Goal: Transaction & Acquisition: Purchase product/service

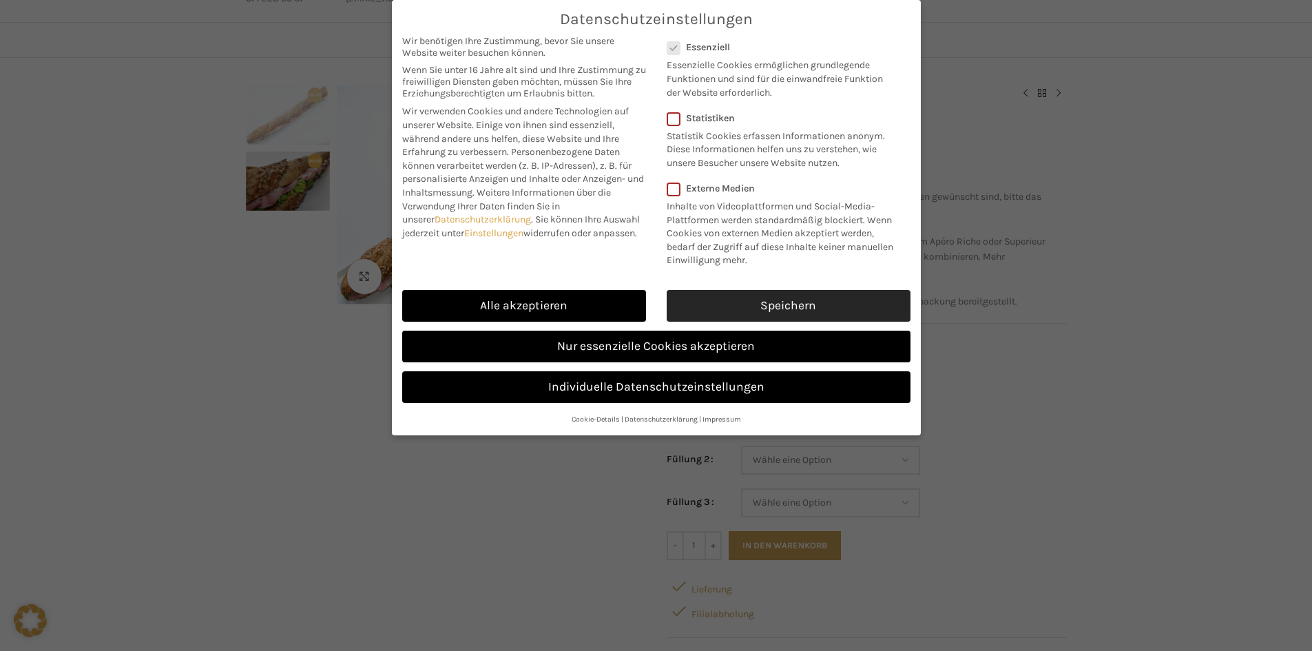
scroll to position [69, 0]
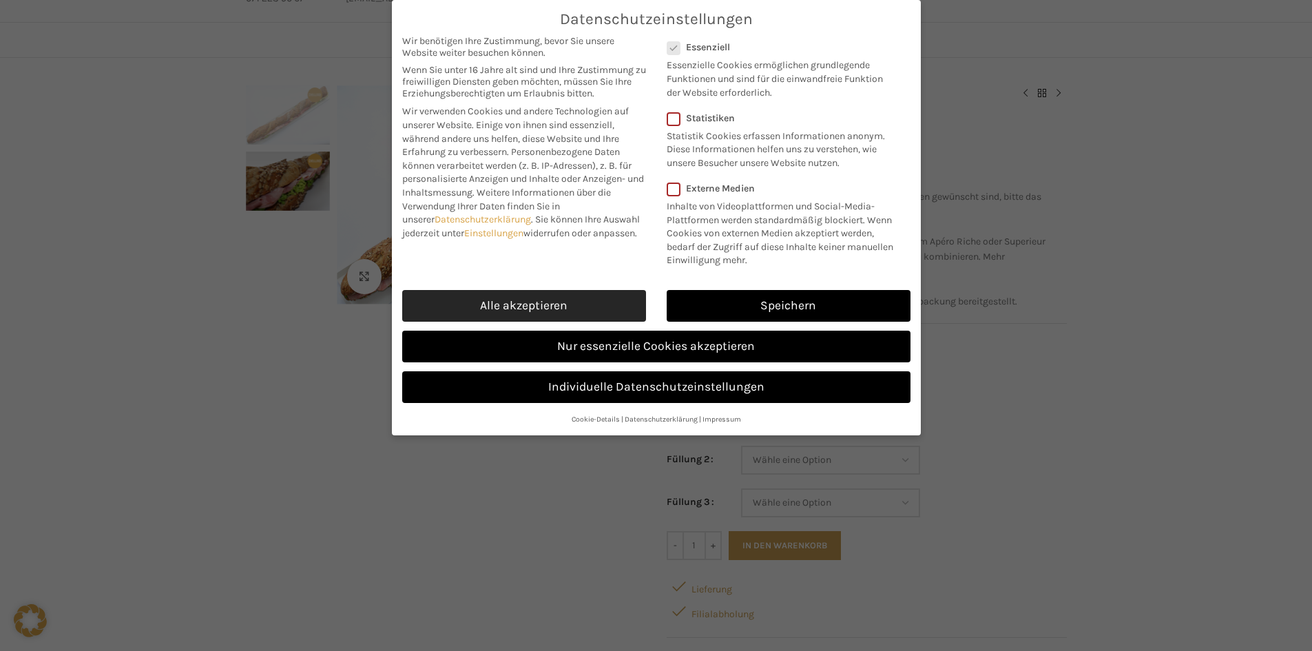
click at [582, 303] on link "Alle akzeptieren" at bounding box center [524, 306] width 244 height 32
checkbox input "true"
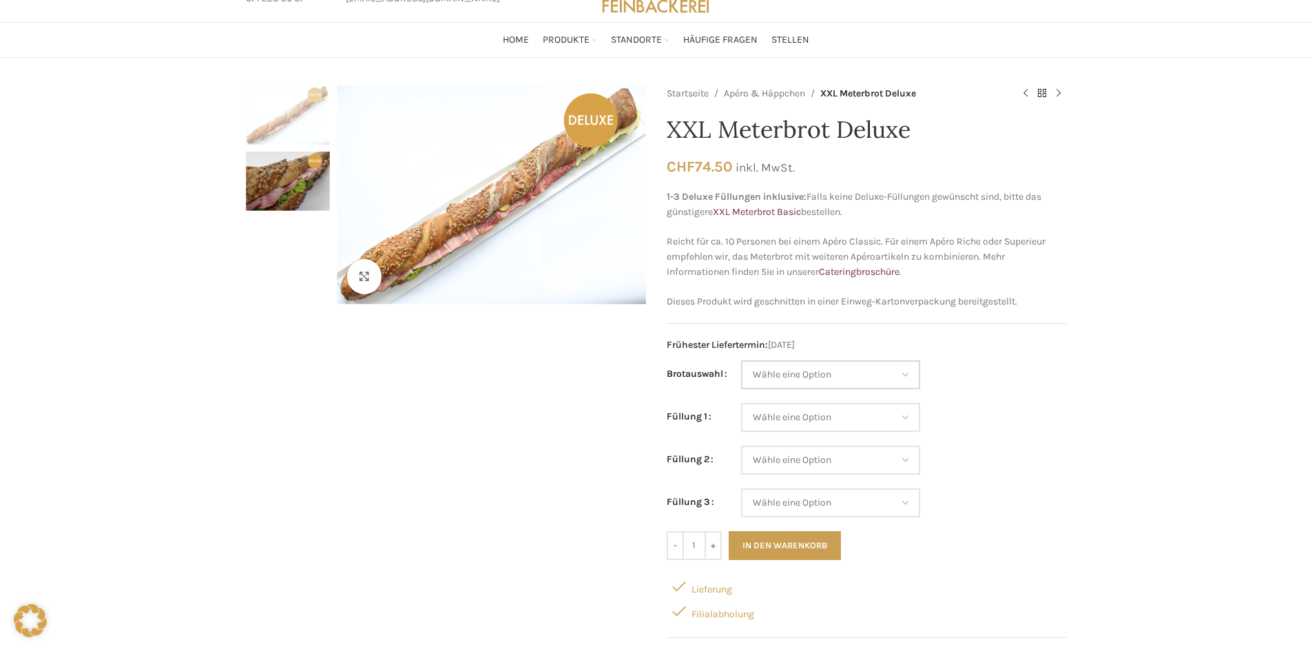
click at [870, 378] on select "Wähle eine Option Baguette Paillasse dunkel Paillasse knusper (Bild) Laugenbagu…" at bounding box center [830, 374] width 179 height 29
click at [741, 360] on select "Wähle eine Option Baguette Paillasse dunkel Paillasse knusper (Bild) Laugenbagu…" at bounding box center [830, 374] width 179 height 29
select select "Baguette"
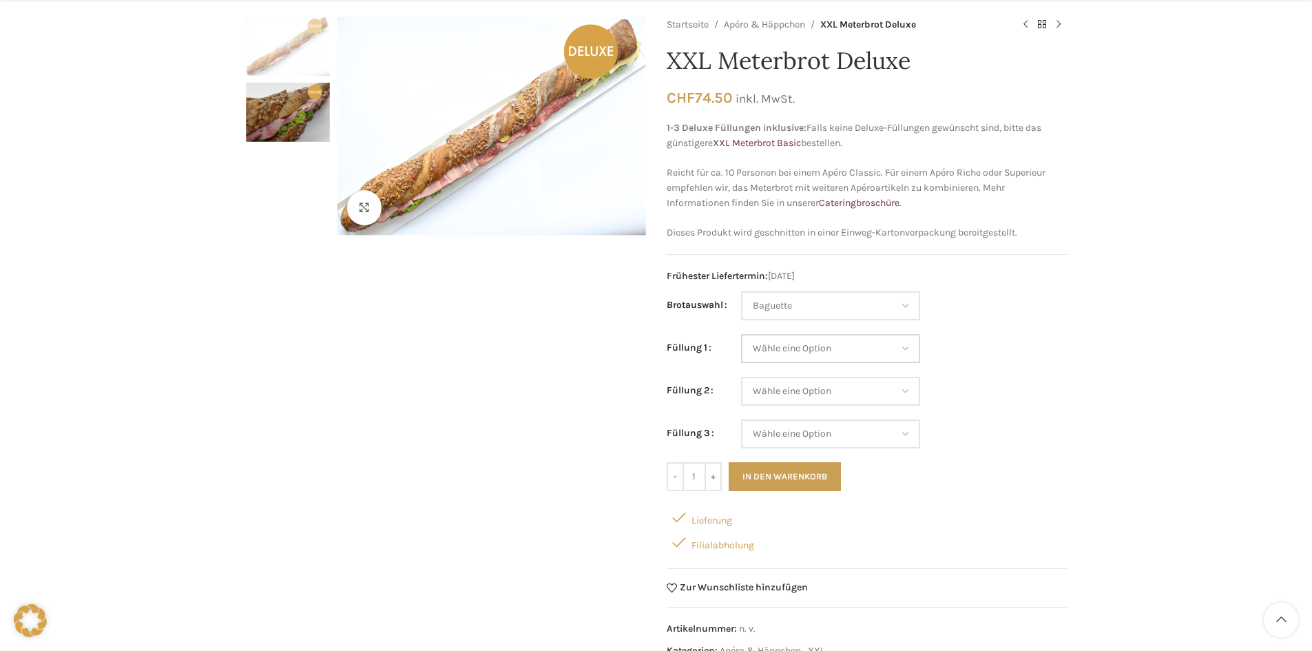
click at [804, 336] on select "Wähle eine Option Lachs (Deluxe) Roastbeef (Deluxe) Rohschinken (Deluxe) Mostbr…" at bounding box center [830, 348] width 179 height 29
select select "Schinken"
click at [741, 334] on select "Wähle eine Option Lachs (Deluxe) Roastbeef (Deluxe) Rohschinken (Deluxe) Mostbr…" at bounding box center [830, 348] width 179 height 29
select select "Baguette"
select select "Schinken"
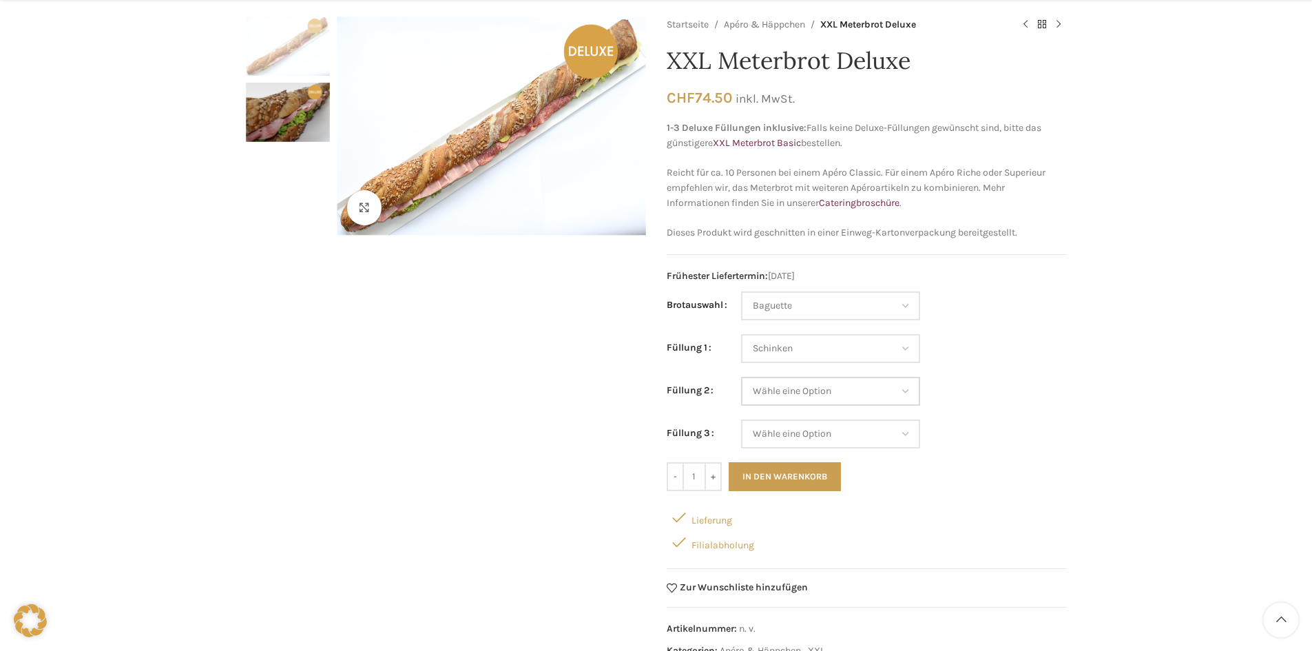
click at [831, 391] on select "Wähle eine Option Lachs (Deluxe) Roastbeef (Deluxe) Rohschinken (Deluxe) Mostbr…" at bounding box center [830, 391] width 179 height 29
select select "Schinken"
click at [741, 377] on select "Wähle eine Option Lachs (Deluxe) Roastbeef (Deluxe) Rohschinken (Deluxe) Mostbr…" at bounding box center [830, 391] width 179 height 29
select select "Baguette"
select select "Schinken"
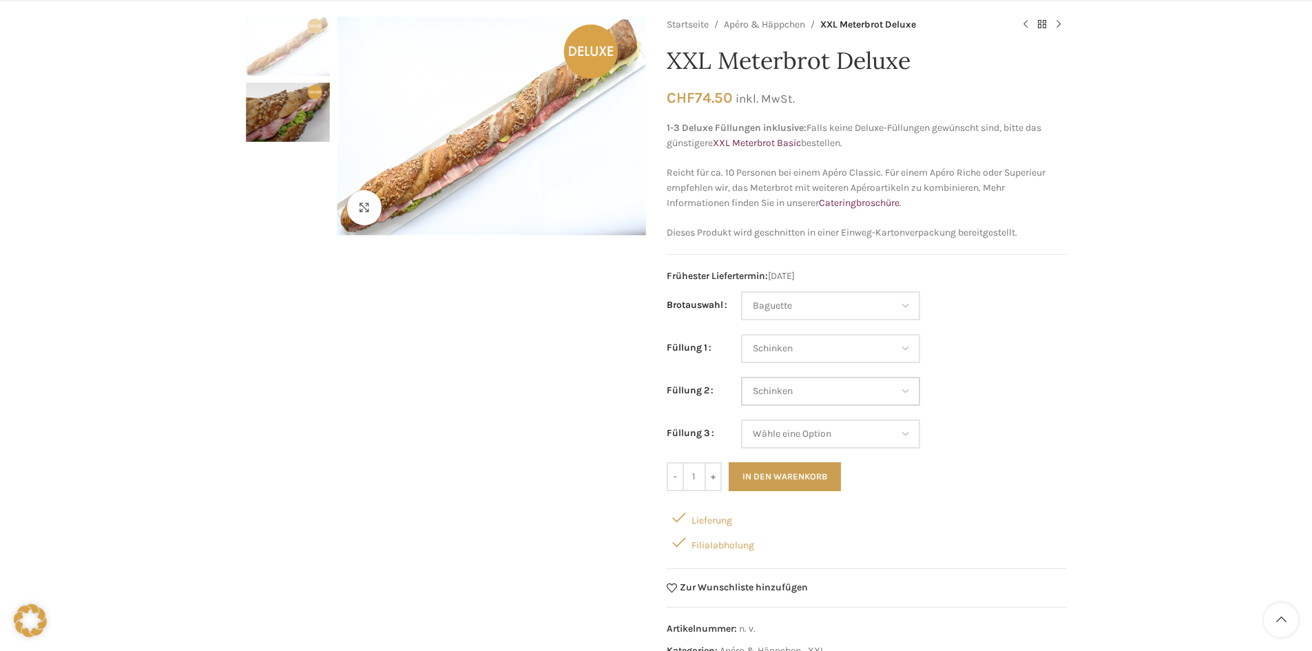
select select "Schinken"
click at [815, 430] on select "[PERSON_NAME] eine Option Lachs (Deluxe) Roastbeef (Deluxe) Rohschinken (Deluxe…" at bounding box center [830, 433] width 179 height 29
select select "Gruyère"
click at [741, 419] on select "[PERSON_NAME] eine Option Lachs (Deluxe) Roastbeef (Deluxe) Rohschinken (Deluxe…" at bounding box center [830, 433] width 179 height 29
select select "Baguette"
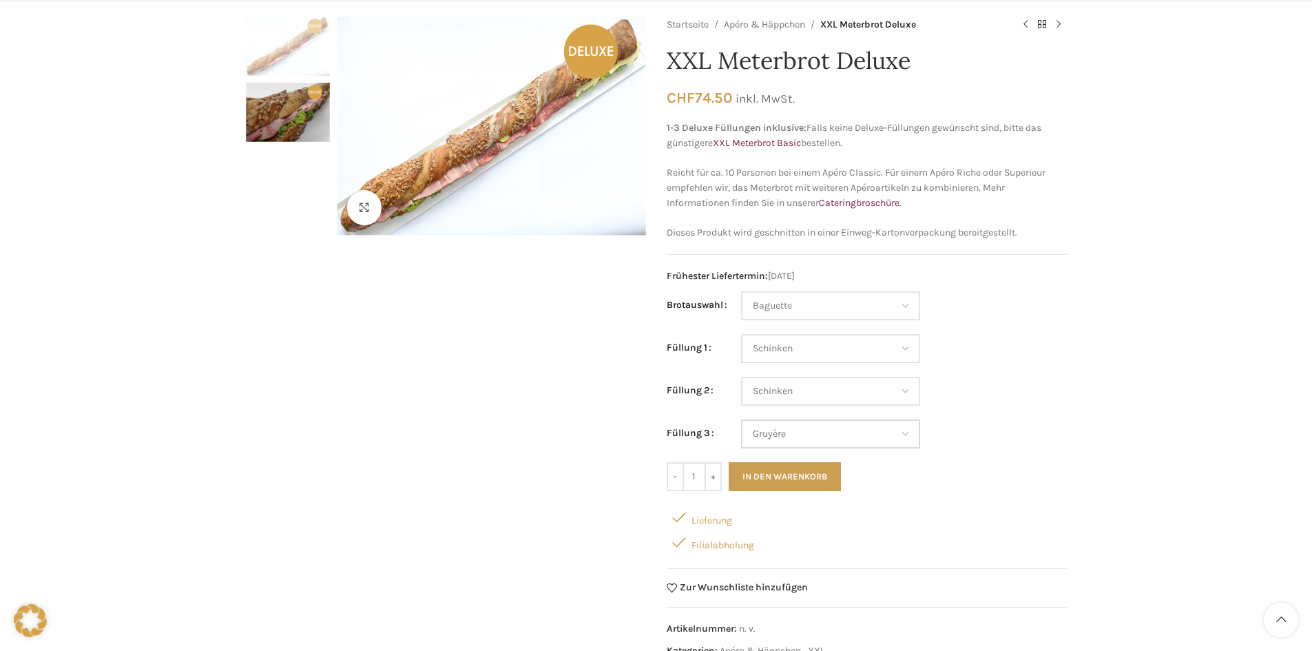
select select "Schinken"
select select "Gruyère"
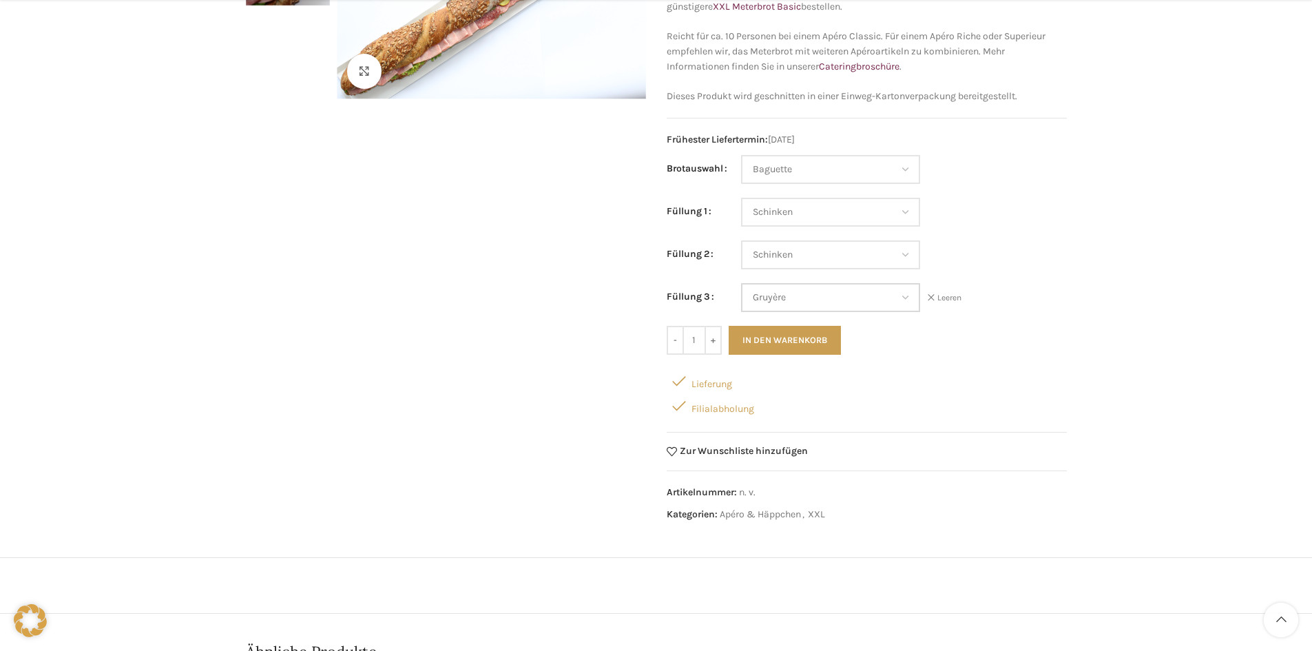
scroll to position [276, 0]
click at [795, 338] on button "In den Warenkorb" at bounding box center [785, 338] width 112 height 29
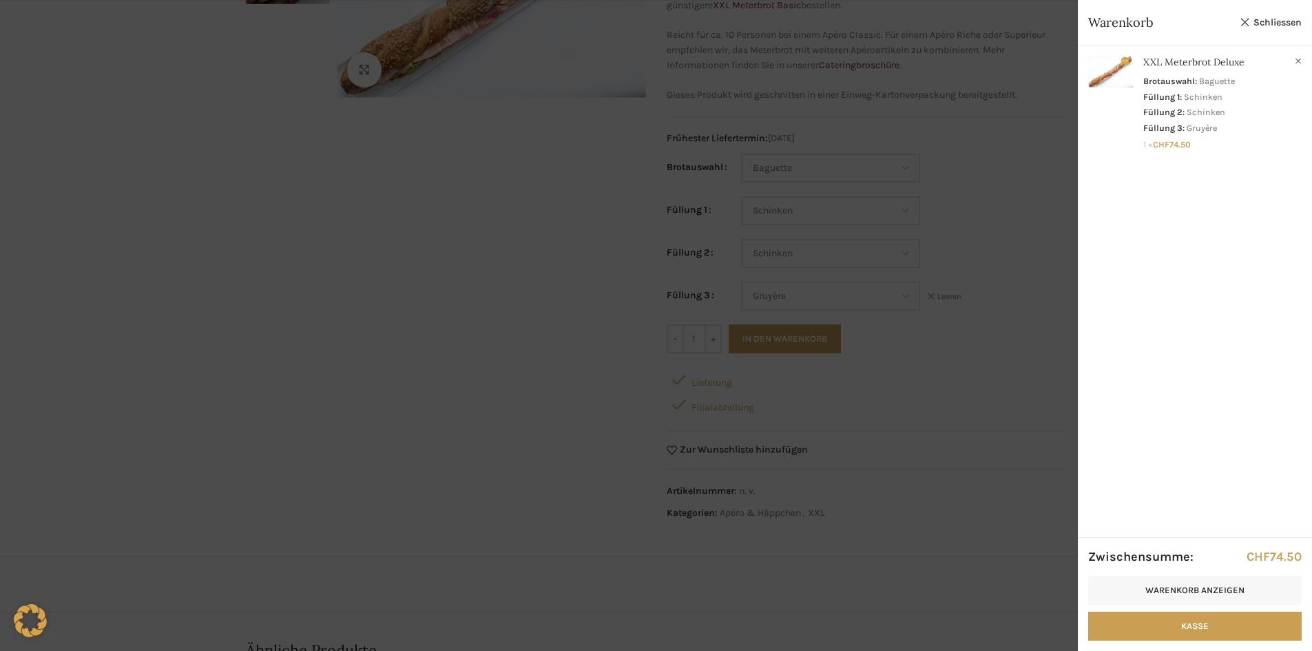
click at [1269, 17] on link "Schliessen" at bounding box center [1271, 22] width 62 height 17
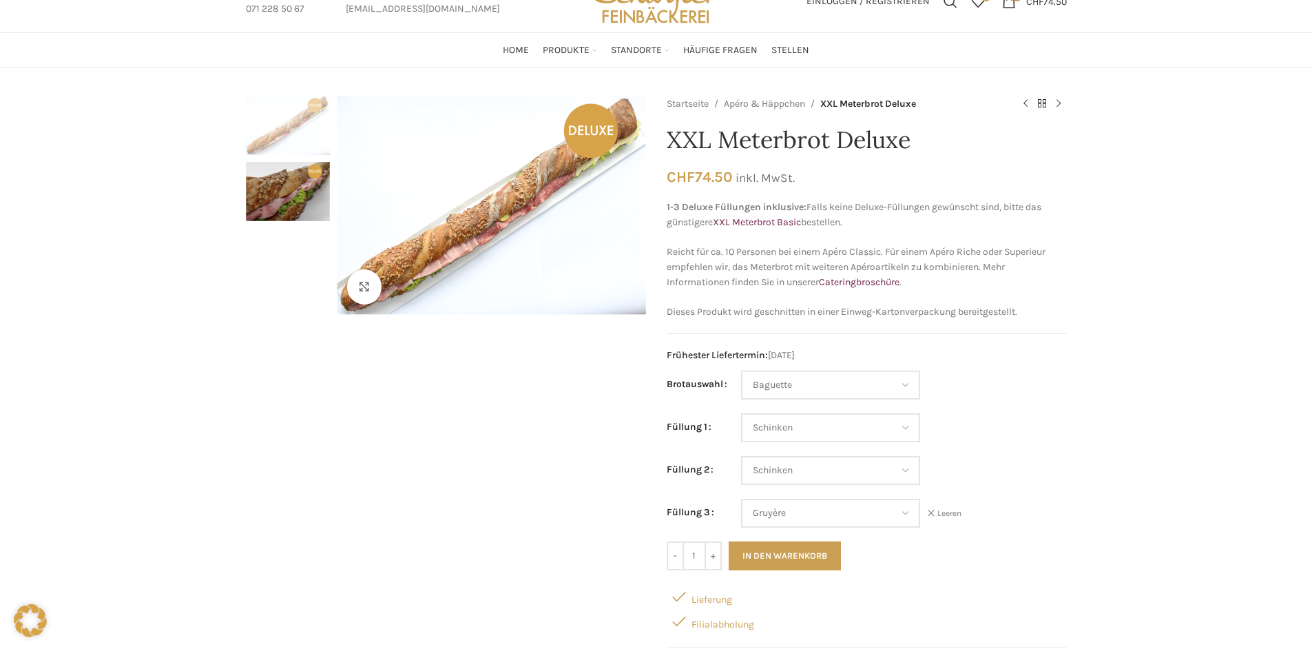
scroll to position [0, 0]
